Goal: Transaction & Acquisition: Purchase product/service

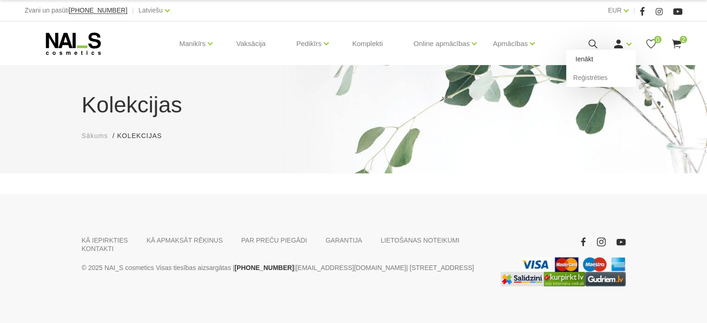
click at [588, 59] on link "Ienākt" at bounding box center [601, 59] width 70 height 19
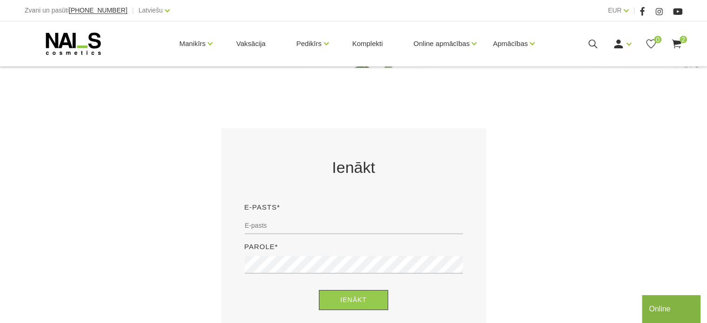
scroll to position [139, 0]
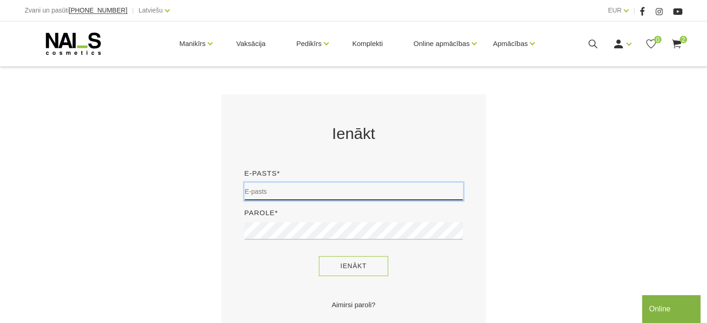
type input "sory78@inbox.lv"
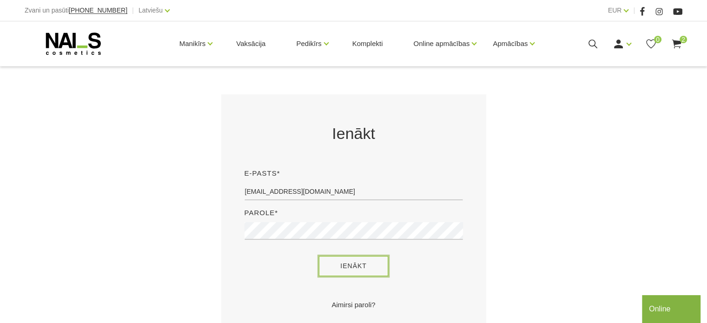
click at [370, 264] on button "Ienākt" at bounding box center [353, 266] width 69 height 20
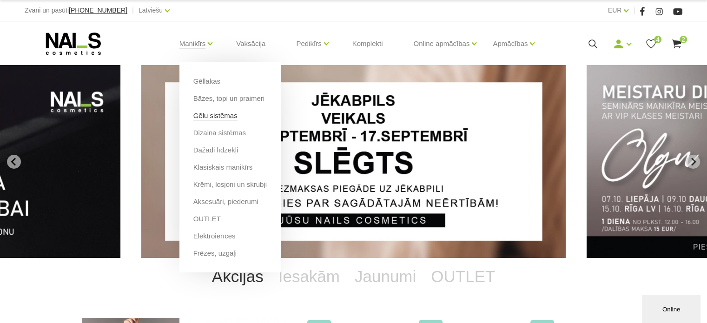
click at [213, 113] on link "Gēlu sistēmas" at bounding box center [215, 116] width 44 height 10
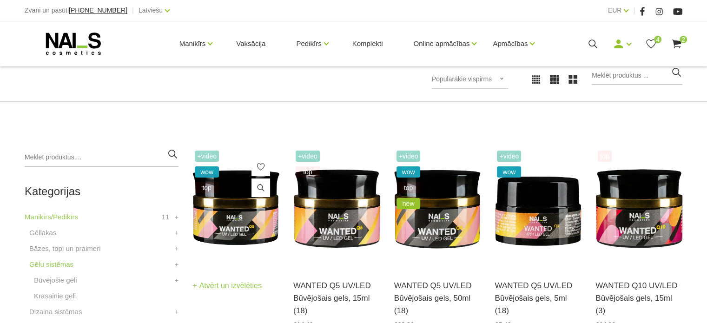
scroll to position [186, 0]
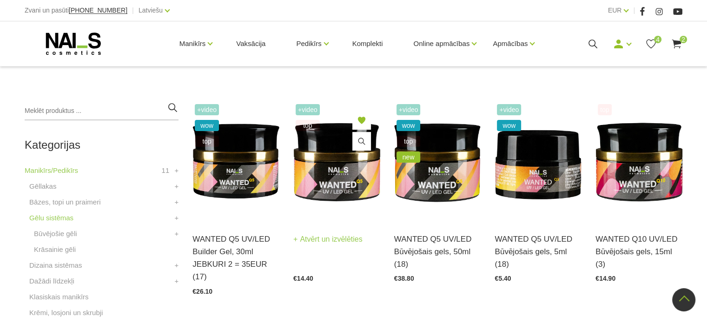
click at [329, 186] on img at bounding box center [336, 161] width 87 height 119
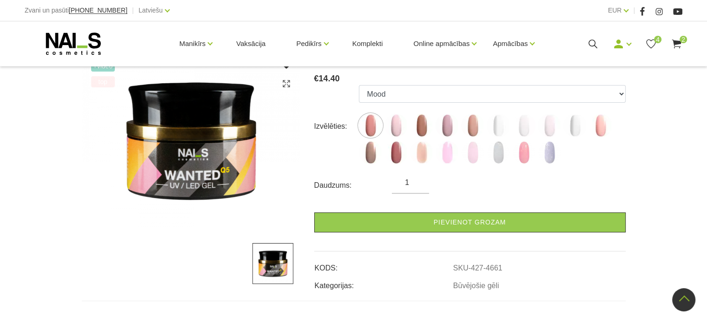
scroll to position [93, 0]
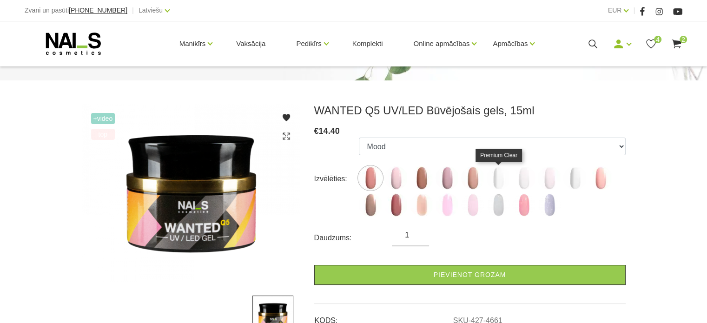
click at [502, 174] on img at bounding box center [498, 177] width 23 height 23
select select "4722"
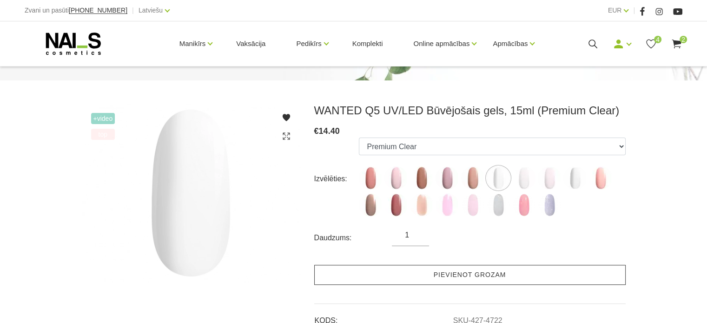
click at [495, 284] on link "Pievienot grozam" at bounding box center [469, 275] width 311 height 20
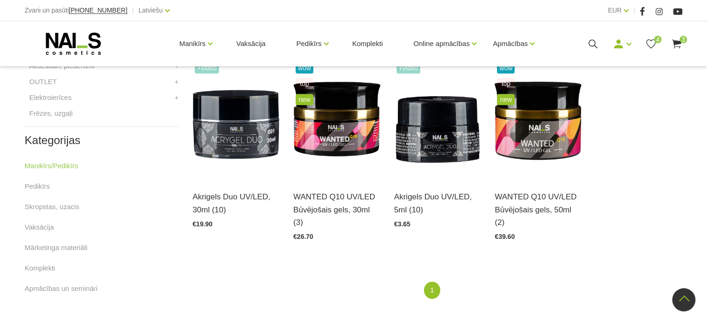
scroll to position [465, 0]
